Goal: Find specific page/section: Find specific page/section

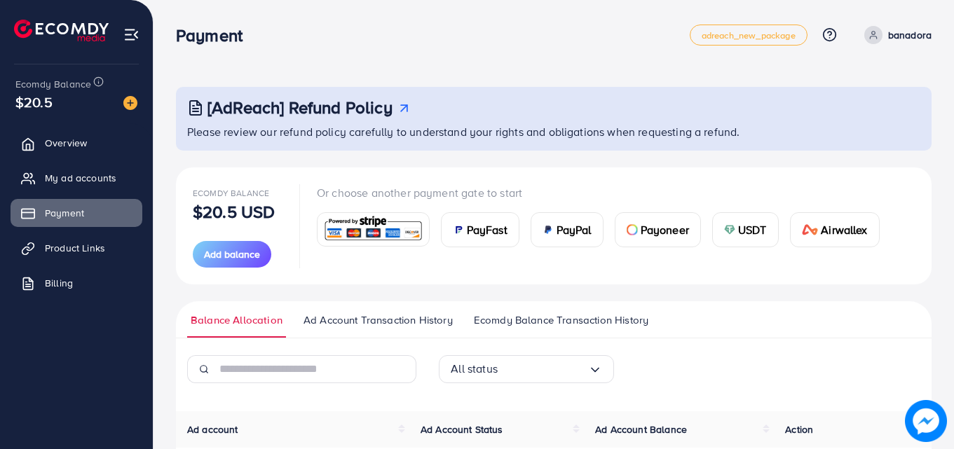
scroll to position [156, 0]
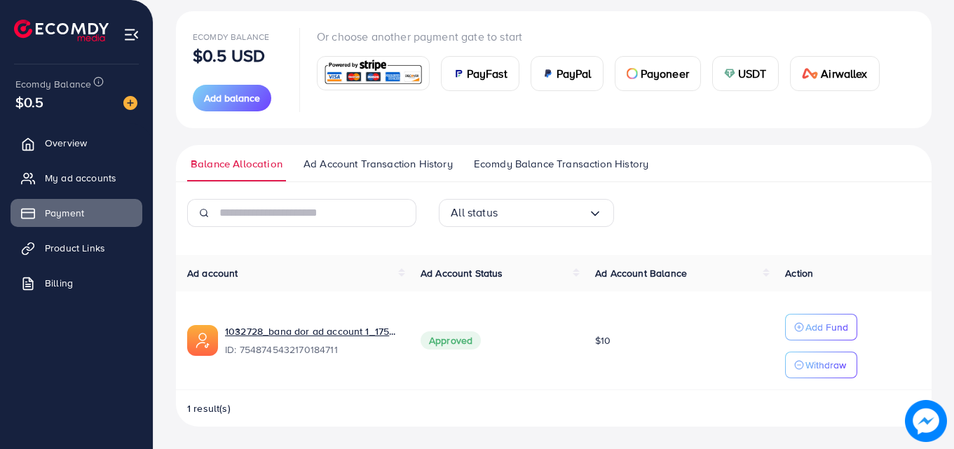
click at [592, 160] on span "Ecomdy Balance Transaction History" at bounding box center [561, 163] width 175 height 15
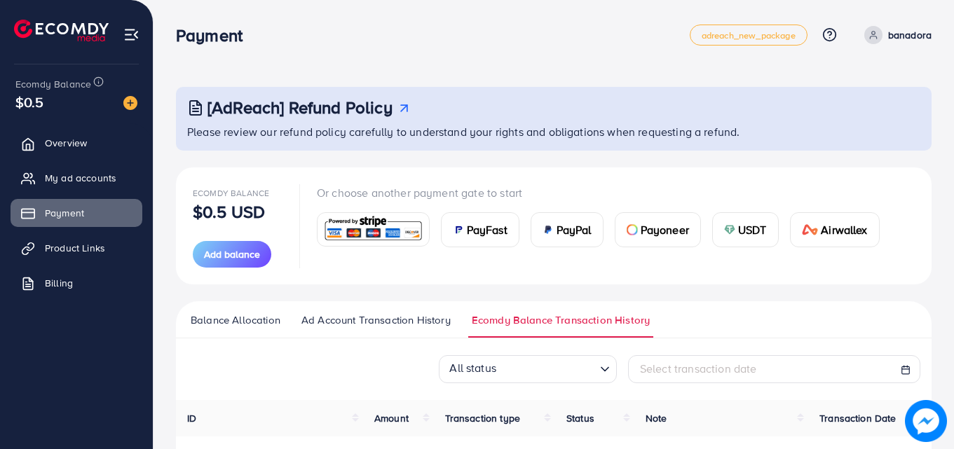
scroll to position [95, 0]
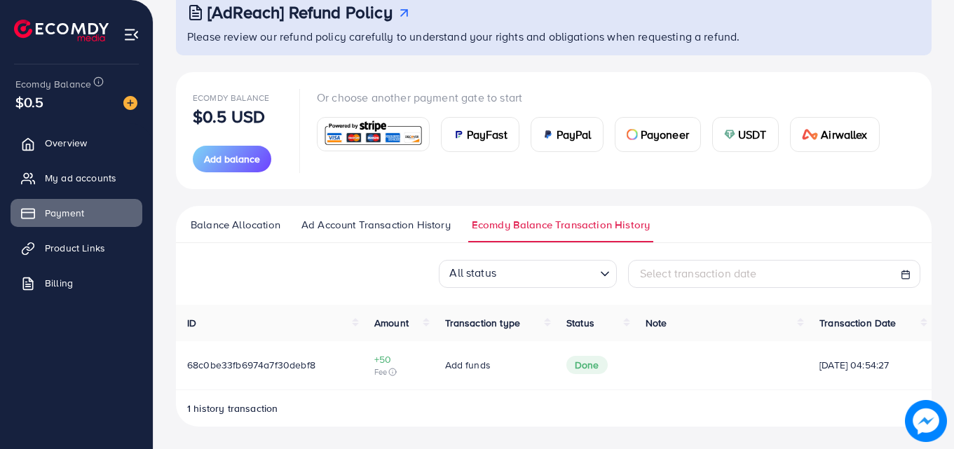
click at [397, 225] on span "Ad Account Transaction History" at bounding box center [375, 224] width 149 height 15
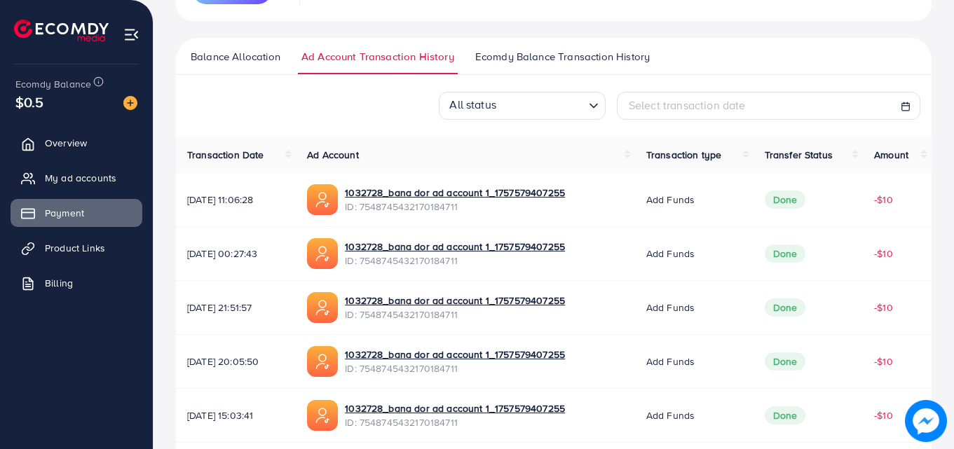
scroll to position [316, 0]
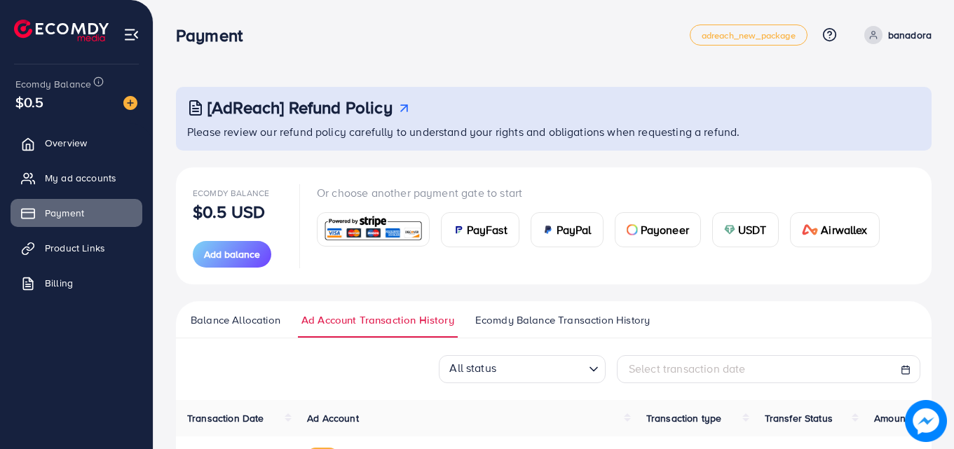
scroll to position [316, 0]
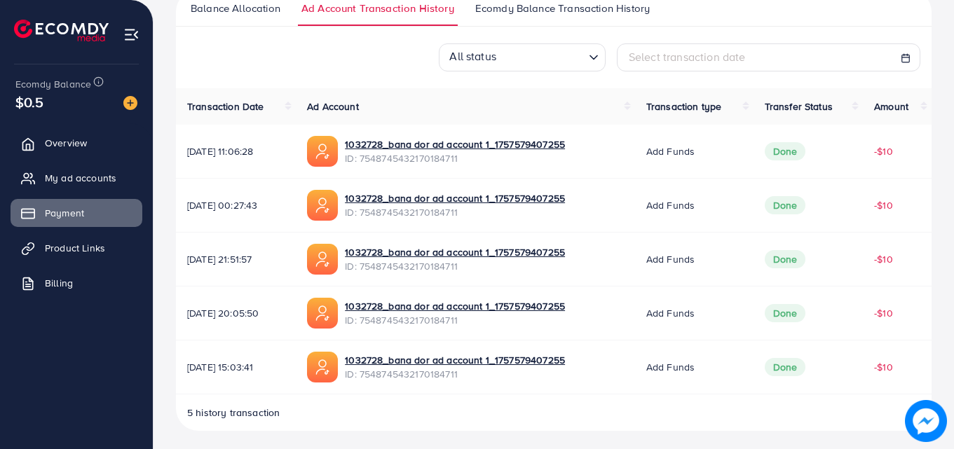
scroll to position [313, 0]
click at [68, 183] on span "My ad accounts" at bounding box center [83, 178] width 71 height 14
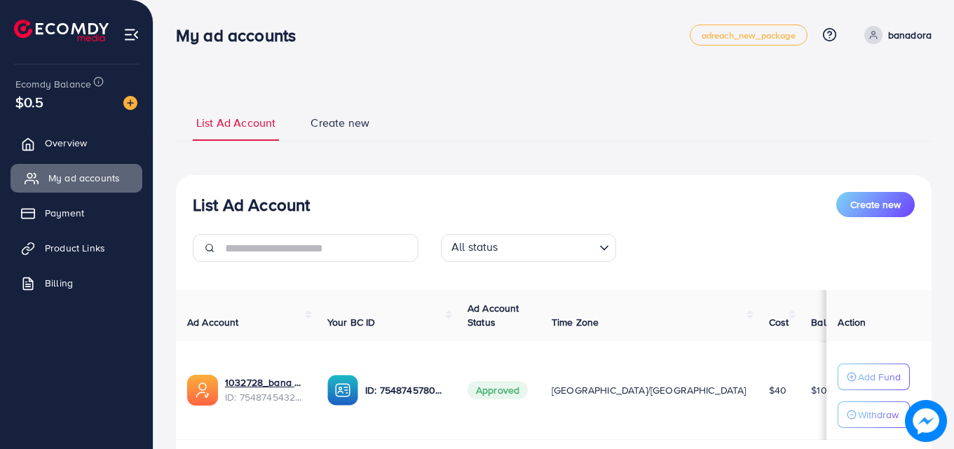
scroll to position [92, 0]
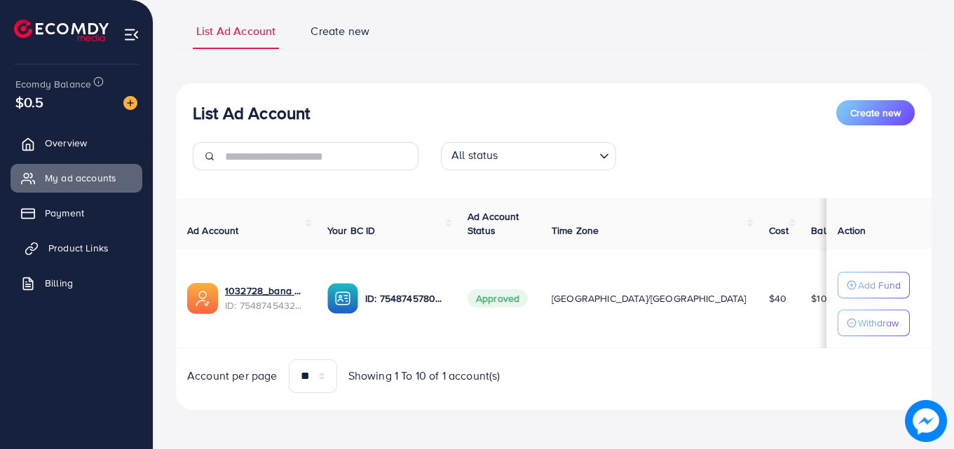
click at [76, 245] on span "Product Links" at bounding box center [78, 248] width 60 height 14
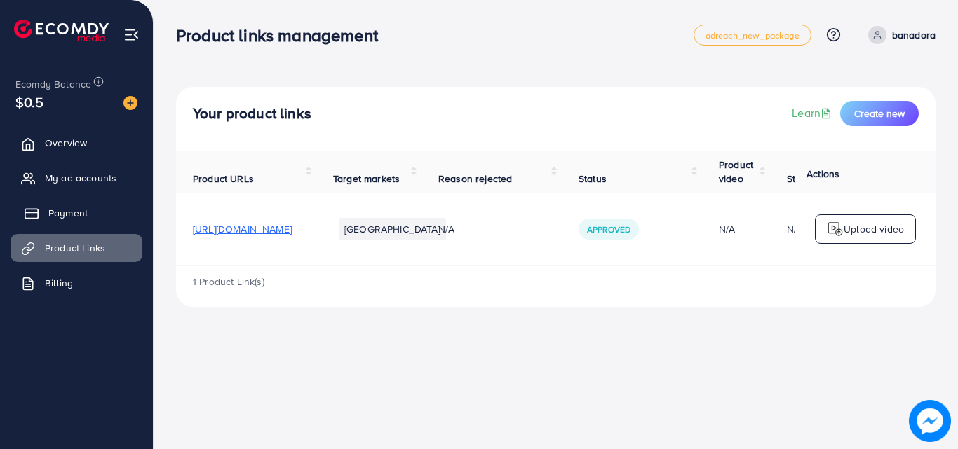
click at [83, 209] on span "Payment" at bounding box center [67, 213] width 39 height 14
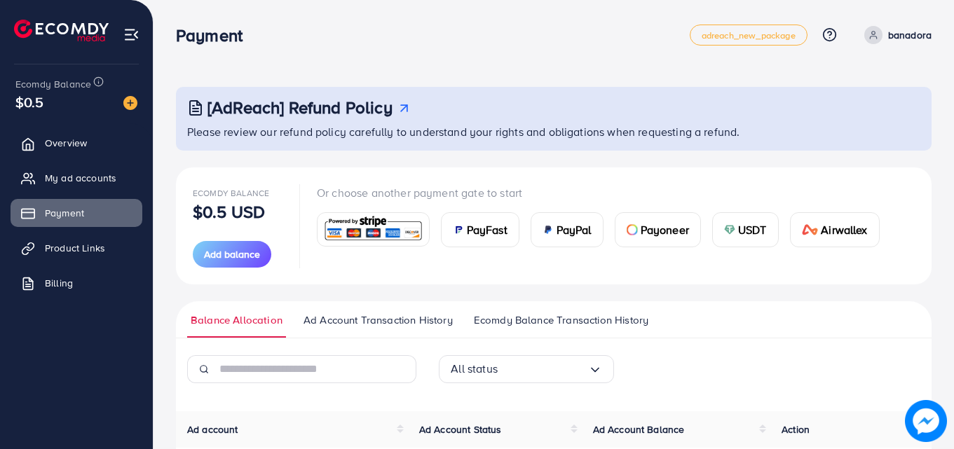
scroll to position [168, 0]
